Goal: Task Accomplishment & Management: Manage account settings

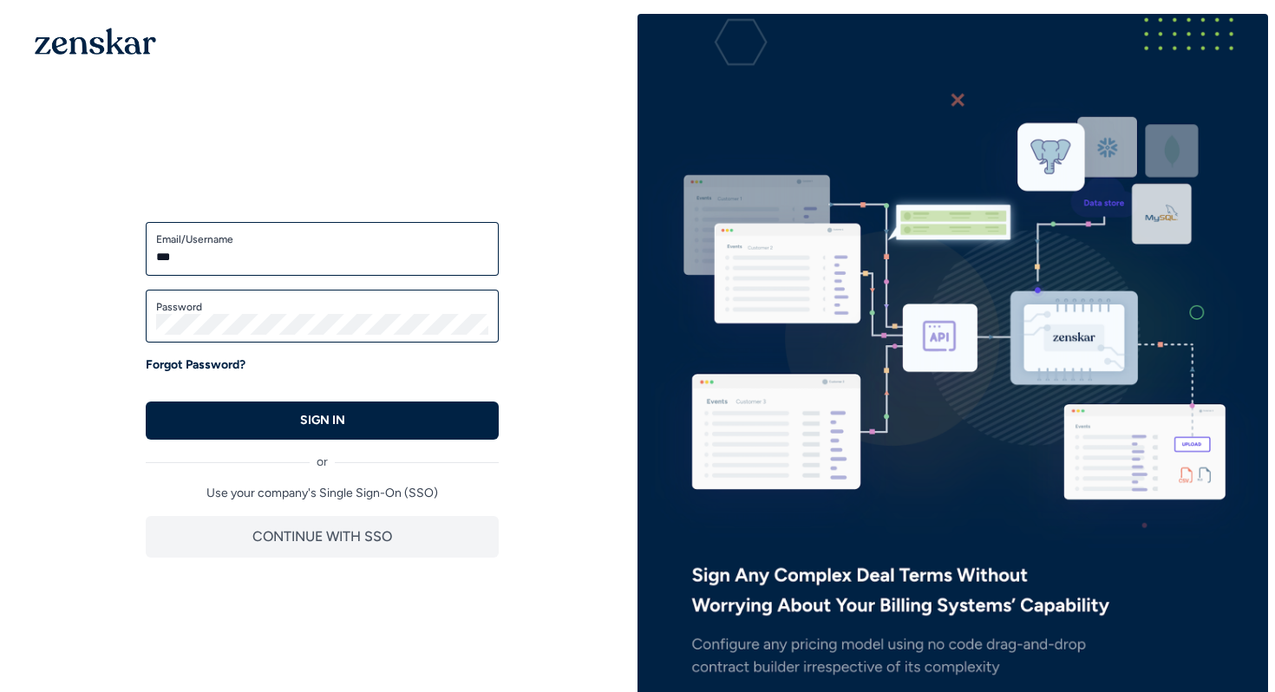
type input "**********"
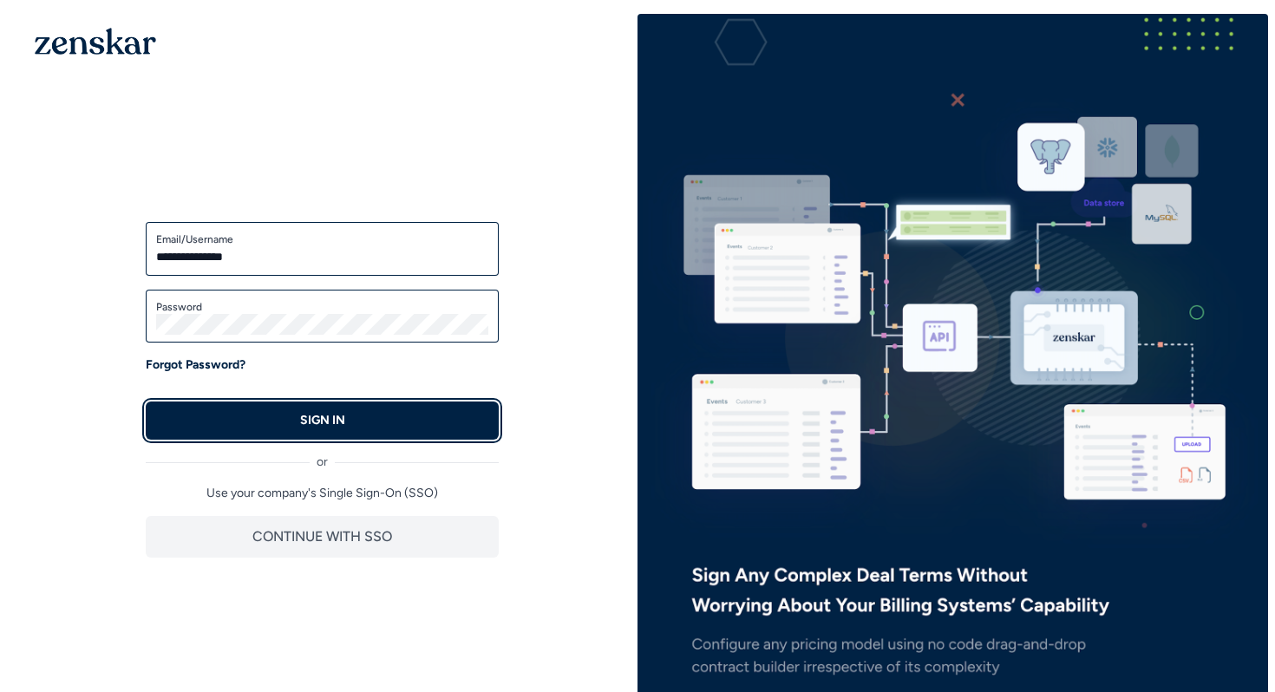
click at [318, 416] on p "SIGN IN" at bounding box center [322, 420] width 45 height 17
